Goal: Check status: Check status

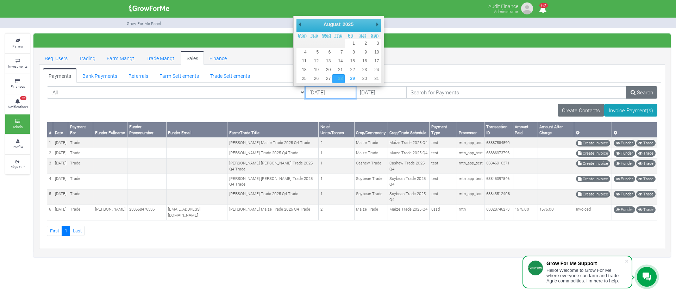
click at [305, 91] on input "28/08/2025" at bounding box center [330, 92] width 51 height 13
type input "[DATE]"
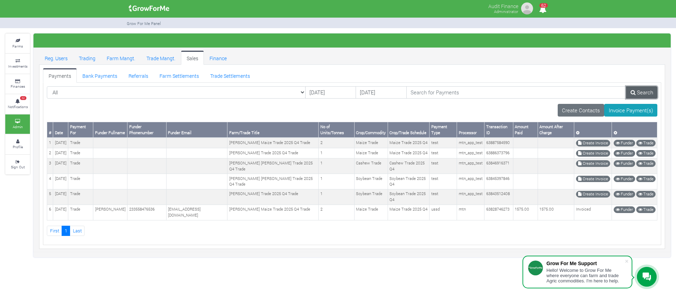
click at [640, 93] on link "Search" at bounding box center [641, 92] width 31 height 13
